Goal: Task Accomplishment & Management: Manage account settings

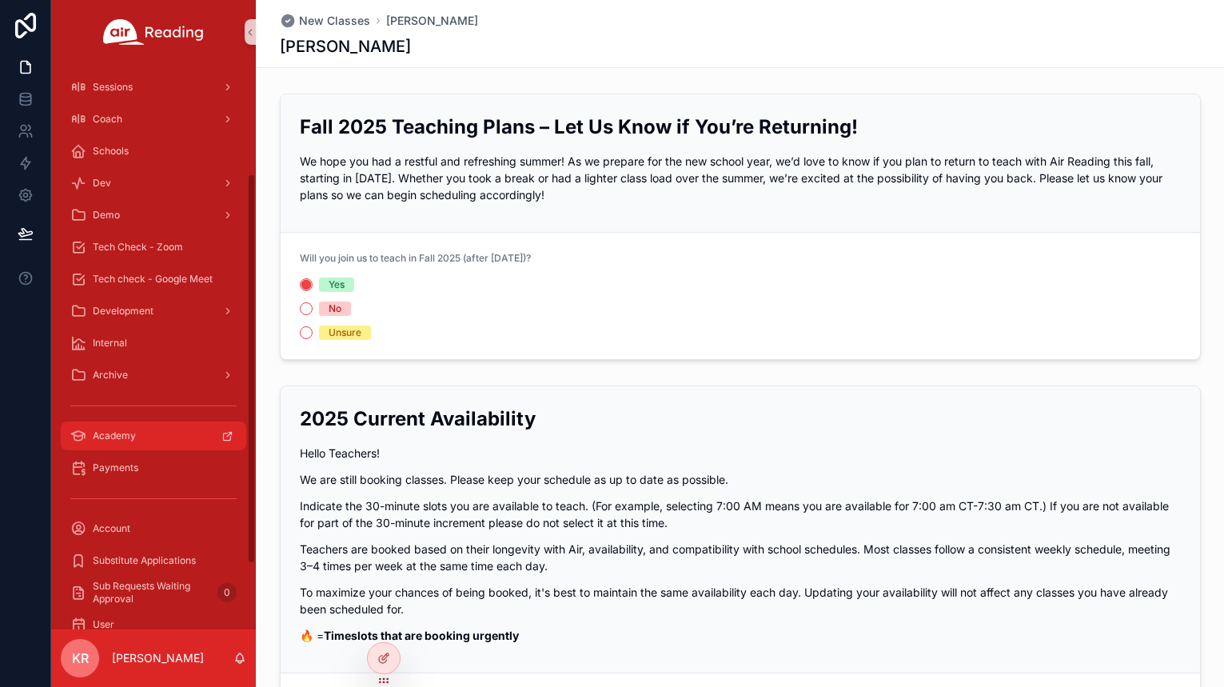
scroll to position [160, 0]
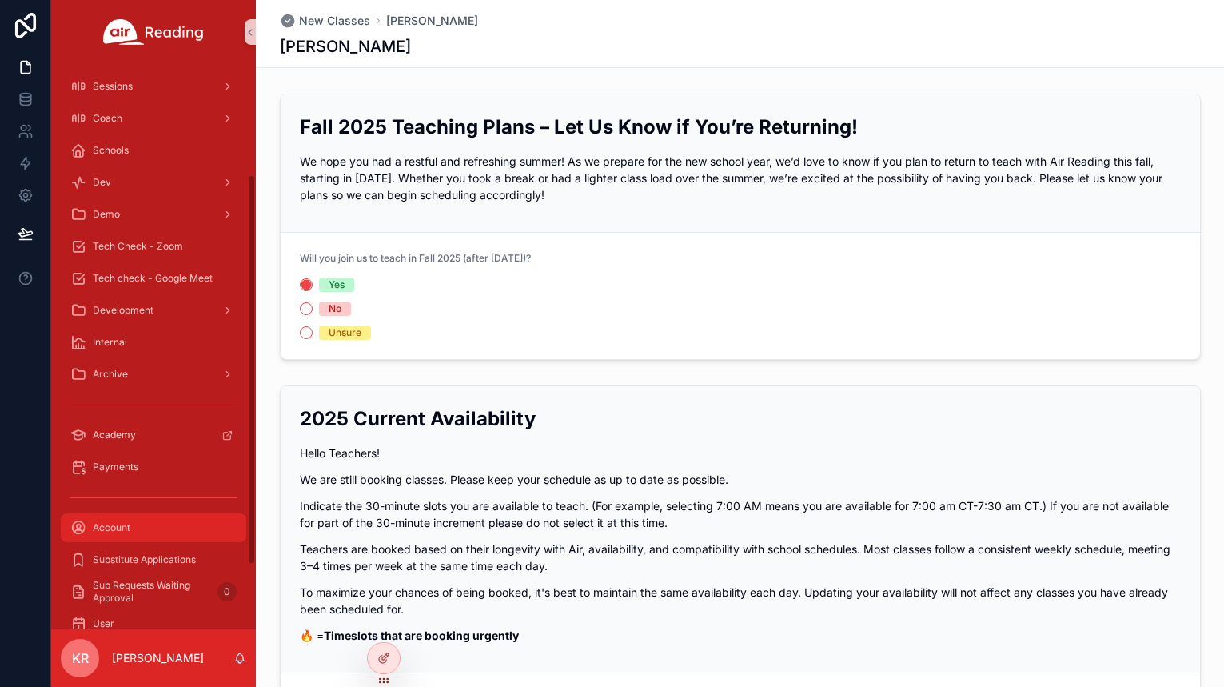
click at [115, 525] on span "Account" at bounding box center [112, 527] width 38 height 13
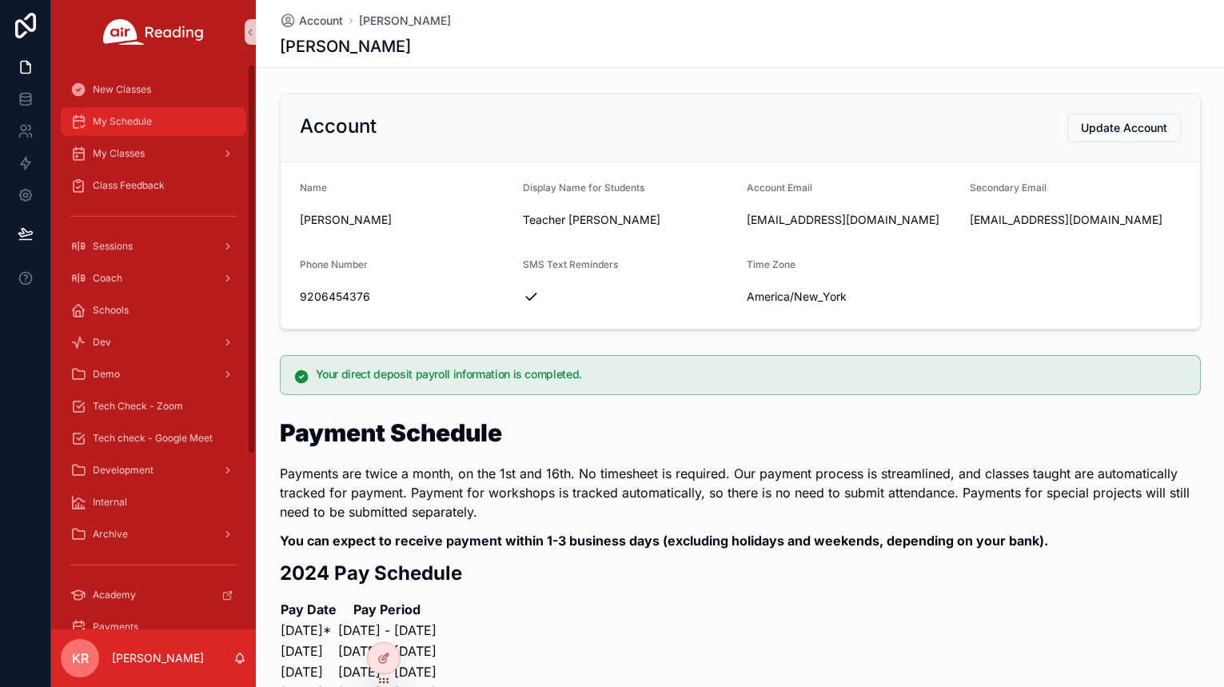
click at [145, 119] on span "My Schedule" at bounding box center [122, 121] width 59 height 13
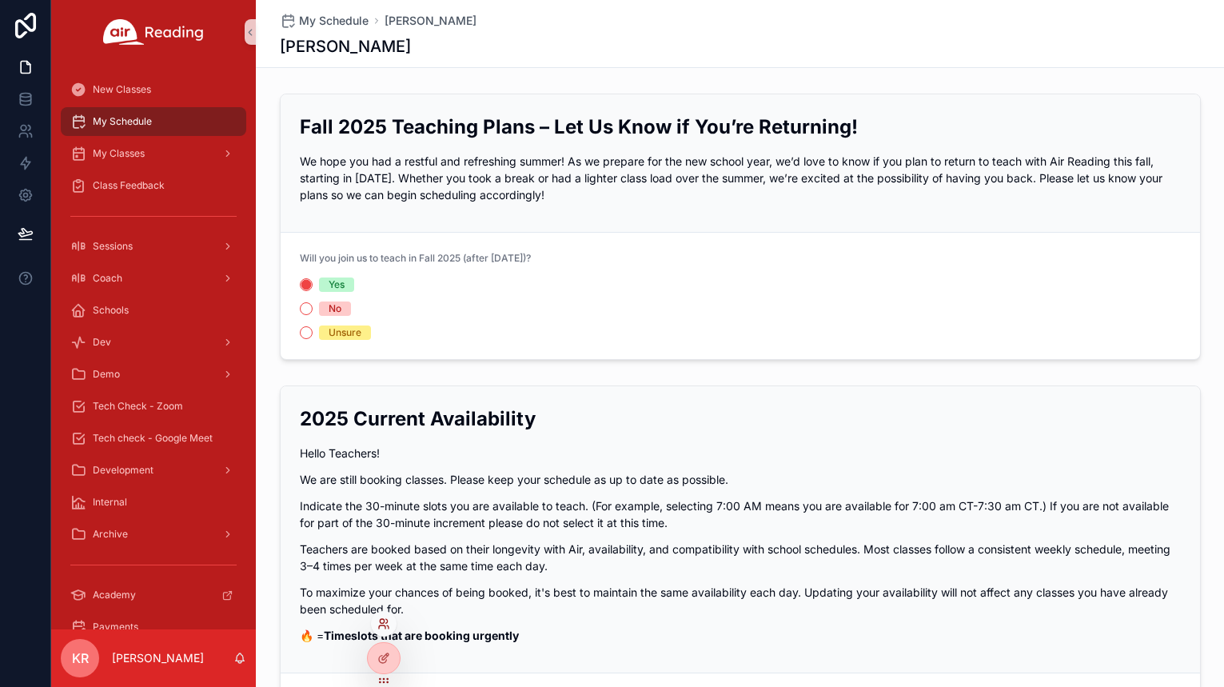
click at [388, 625] on icon at bounding box center [388, 626] width 2 height 3
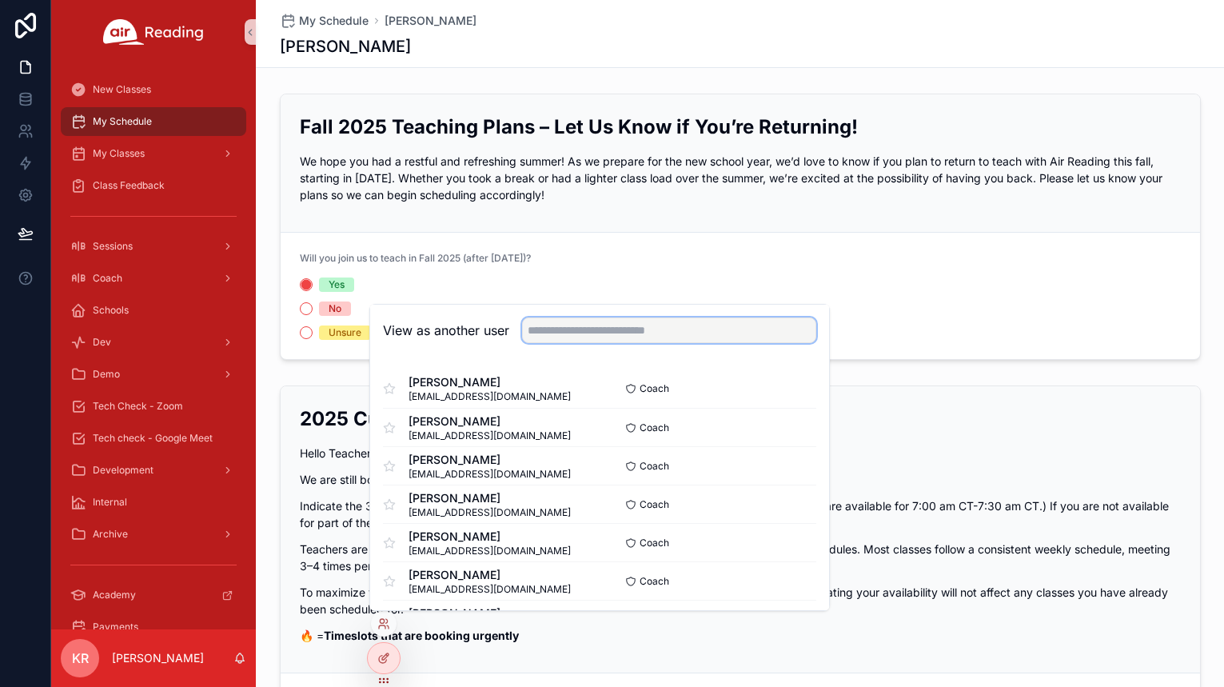
click at [568, 330] on input "text" at bounding box center [669, 330] width 294 height 26
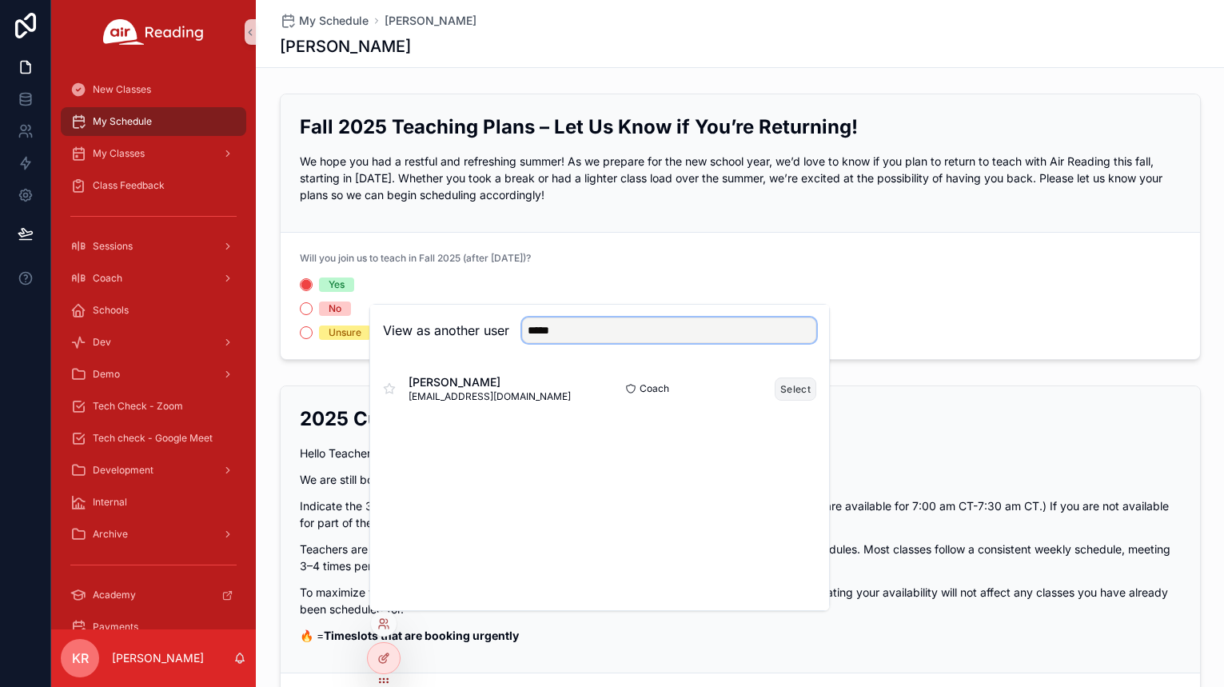
type input "*****"
click at [792, 391] on button "Select" at bounding box center [796, 388] width 42 height 23
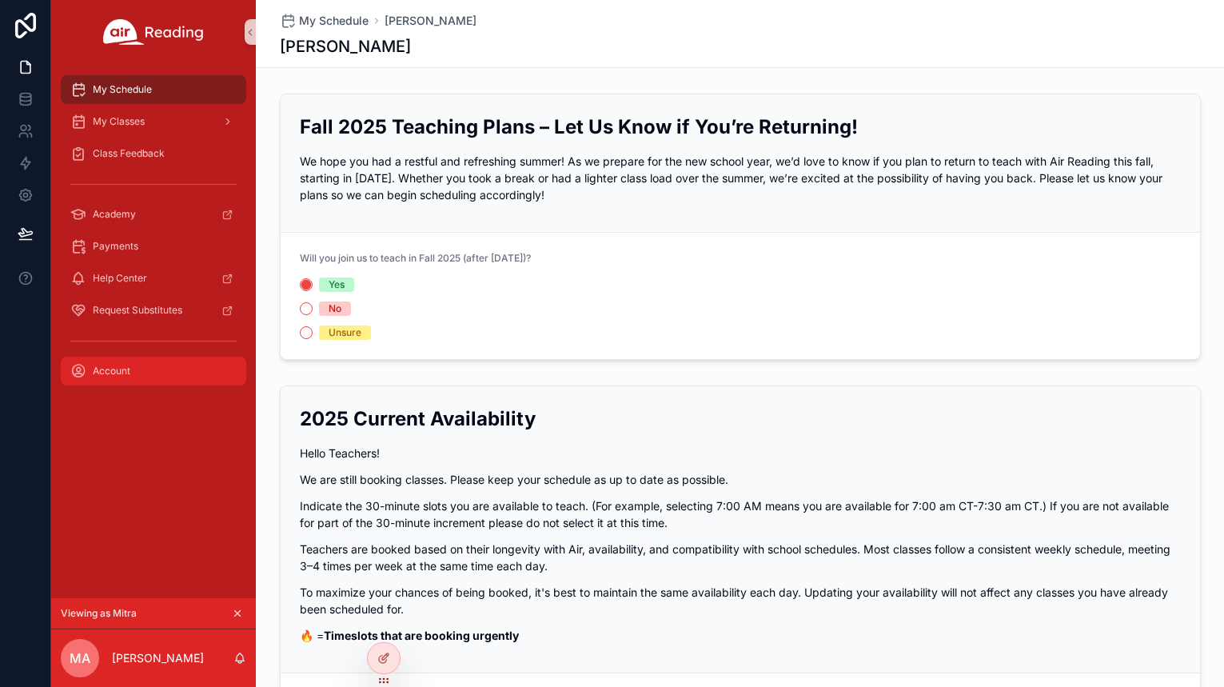
click at [125, 377] on span "Account" at bounding box center [112, 371] width 38 height 13
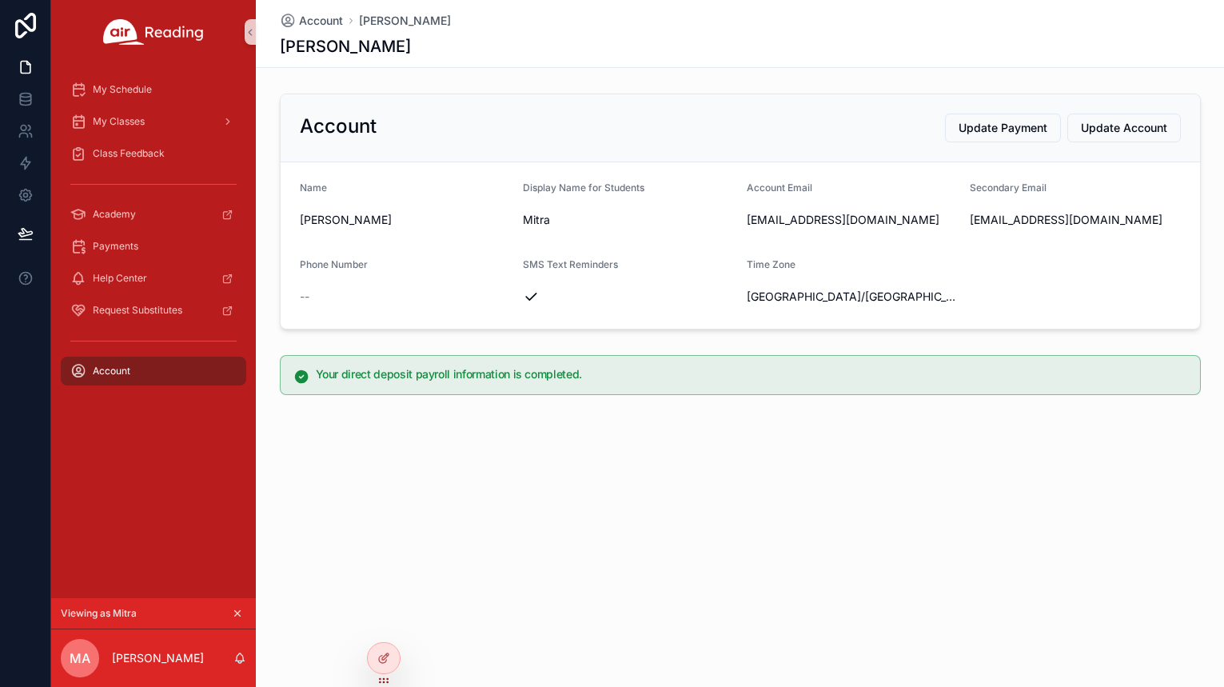
click at [241, 611] on icon "scrollable content" at bounding box center [237, 613] width 11 height 11
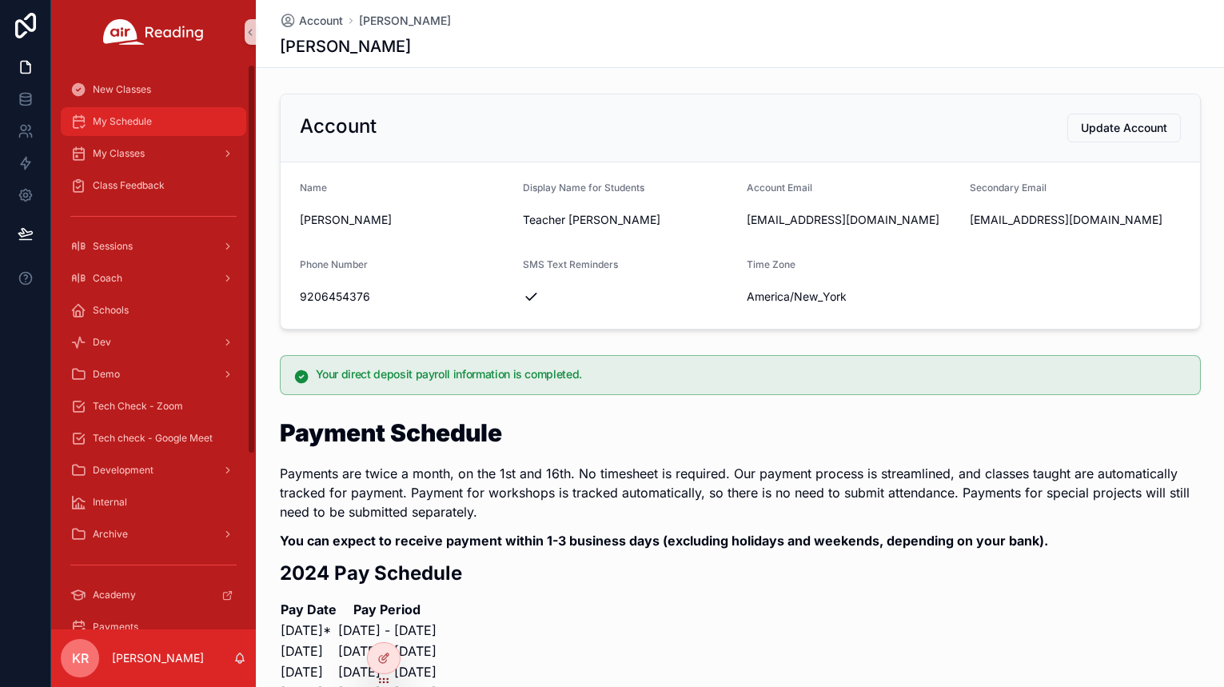
click at [154, 125] on div "My Schedule" at bounding box center [153, 122] width 166 height 26
